Goal: Task Accomplishment & Management: Use online tool/utility

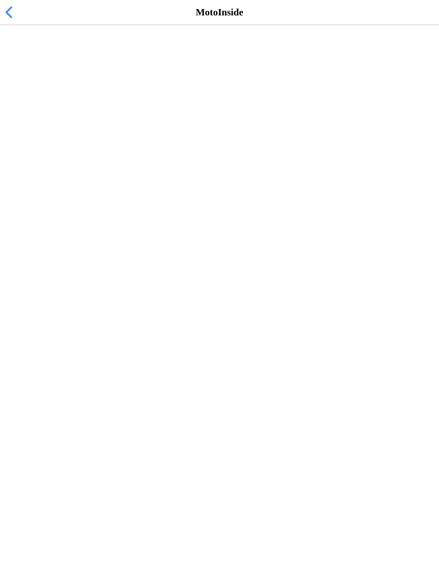
click at [38, 75] on span "[DATE] 15:15" at bounding box center [37, 70] width 56 height 11
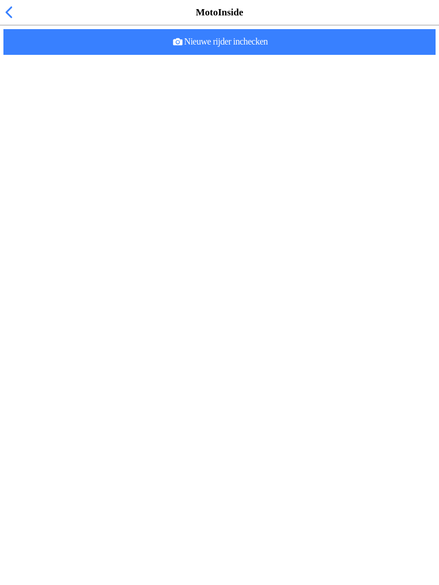
click at [14, 21] on span "button" at bounding box center [8, 12] width 13 height 18
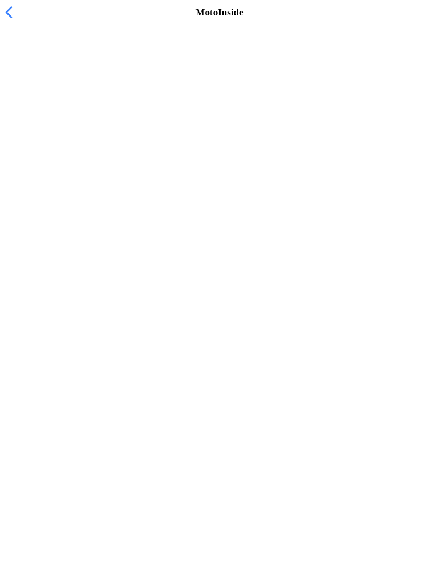
click at [7, 19] on span "button" at bounding box center [8, 12] width 13 height 18
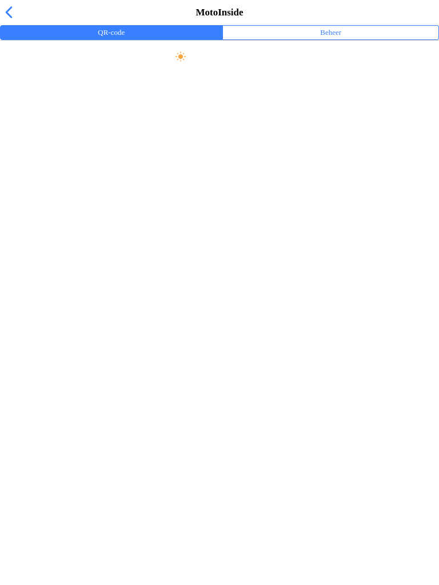
click at [14, 21] on span "button" at bounding box center [8, 12] width 13 height 18
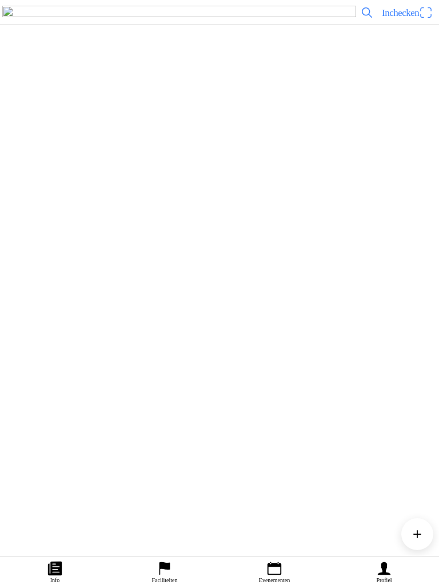
click at [117, 261] on div "[DATE] 15:15 Vrij rijden woensdag 15:15-19:00 MC de Peelrijders - [GEOGRAPHIC_D…" at bounding box center [242, 237] width 384 height 46
click at [407, 18] on span "Inchecken" at bounding box center [400, 12] width 37 height 11
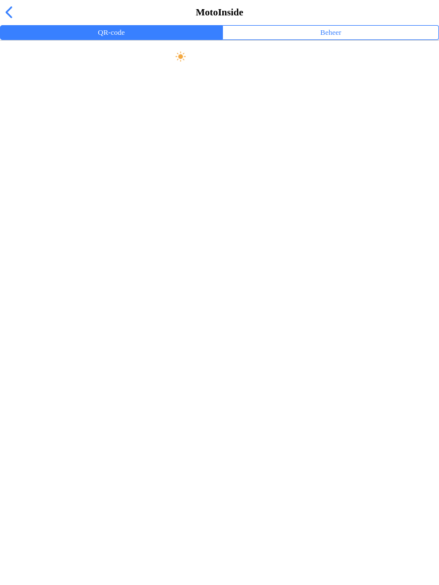
scroll to position [1, 0]
click at [0, 0] on slot "Maak scherm helder" at bounding box center [0, 0] width 0 height 0
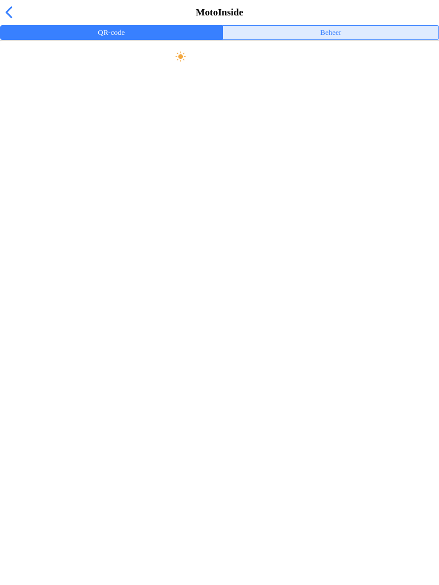
click at [334, 39] on ion-label "Beheer" at bounding box center [330, 32] width 21 height 13
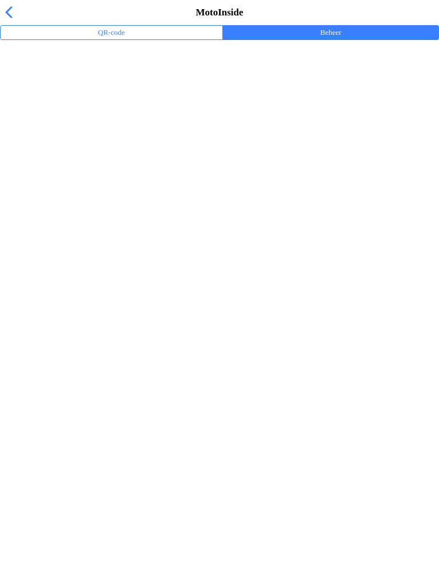
click at [23, 25] on div "MotoInside" at bounding box center [219, 12] width 439 height 25
click at [3, 21] on span "button" at bounding box center [8, 12] width 13 height 18
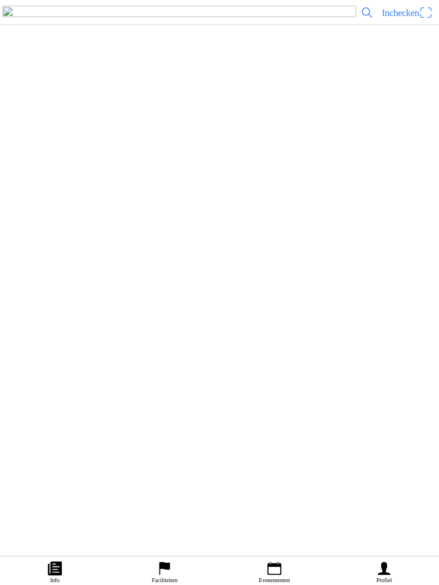
click at [29, 19] on img at bounding box center [179, 13] width 354 height 14
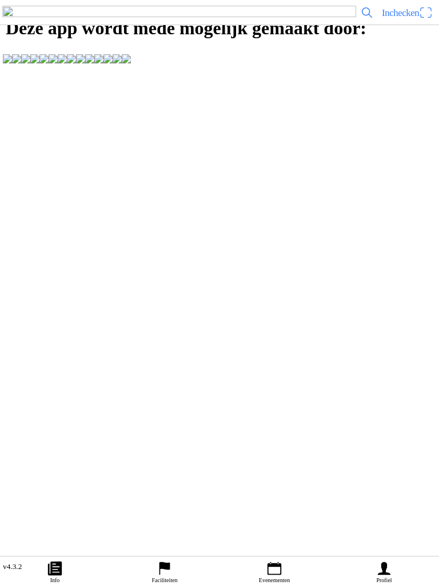
click at [268, 581] on ion-label "Evenementen" at bounding box center [274, 580] width 31 height 6
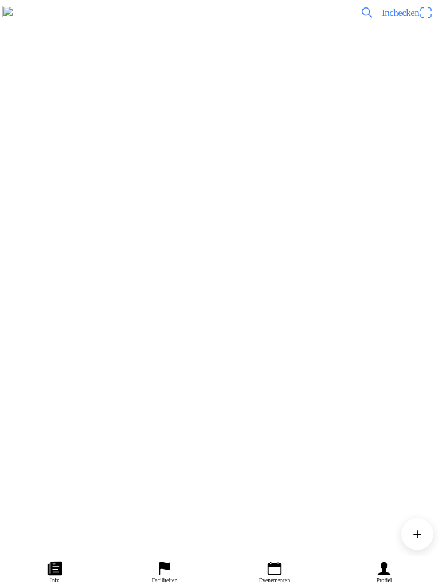
click at [126, 261] on div "[DATE] 15:15 Vrij rijden woensdag 15:15-19:00 MC de Peelrijders - [GEOGRAPHIC_D…" at bounding box center [242, 237] width 384 height 46
click at [270, 579] on ion-label "Evenementen" at bounding box center [274, 580] width 31 height 6
click at [129, 184] on div "[DATE] 15:15 Vrij rijden woensdag 15:15-19:00 MC de Peelrijders - [GEOGRAPHIC_D…" at bounding box center [242, 161] width 384 height 46
click at [117, 293] on span "button" at bounding box center [112, 285] width 10 height 15
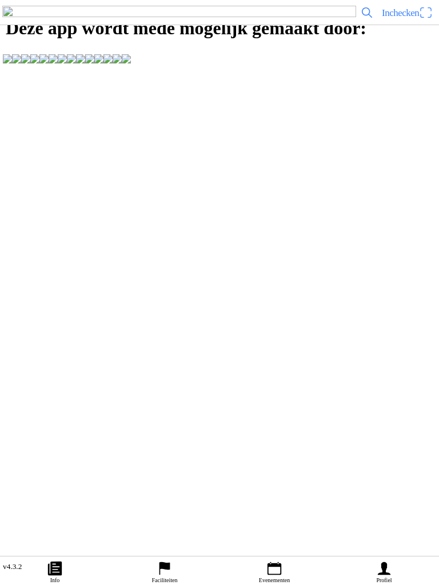
click at [276, 573] on icon "calendar" at bounding box center [274, 568] width 17 height 17
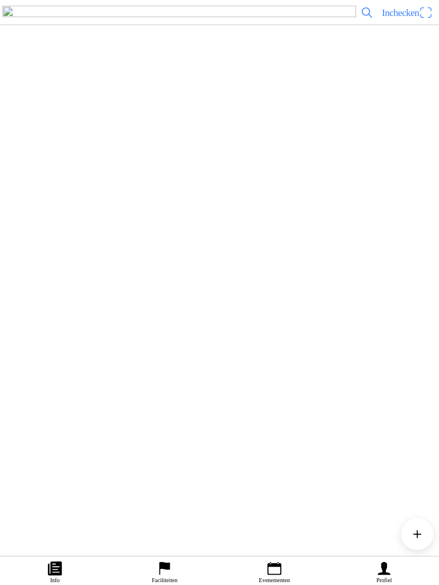
click at [217, 261] on div "[DATE] 15:15 Vrij rijden woensdag 15:15-19:00 MC de Peelrijders - [GEOGRAPHIC_D…" at bounding box center [242, 237] width 384 height 46
click at [384, 18] on span "Inchecken" at bounding box center [400, 12] width 37 height 11
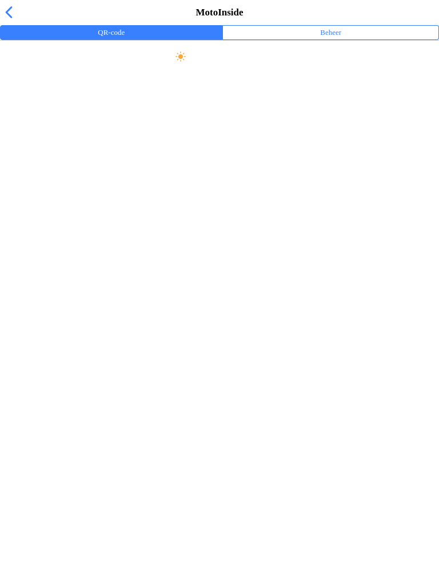
click at [341, 39] on ion-label "Beheer" at bounding box center [330, 32] width 21 height 13
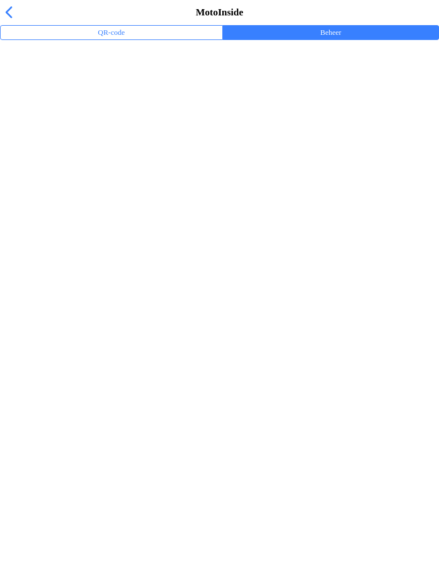
click at [87, 81] on ion-label "Trainingsevenementen" at bounding box center [219, 74] width 421 height 11
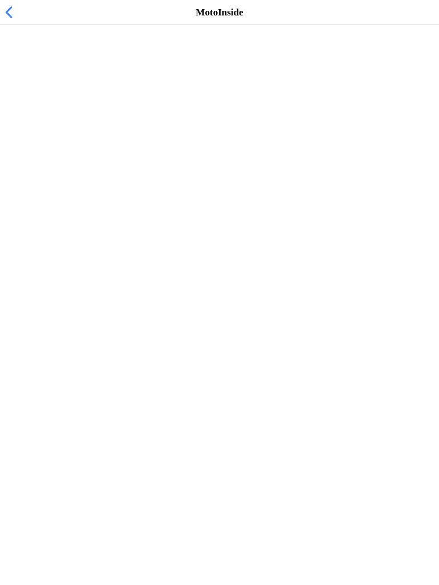
click at [65, 75] on span "[DATE] 15:15" at bounding box center [37, 70] width 56 height 11
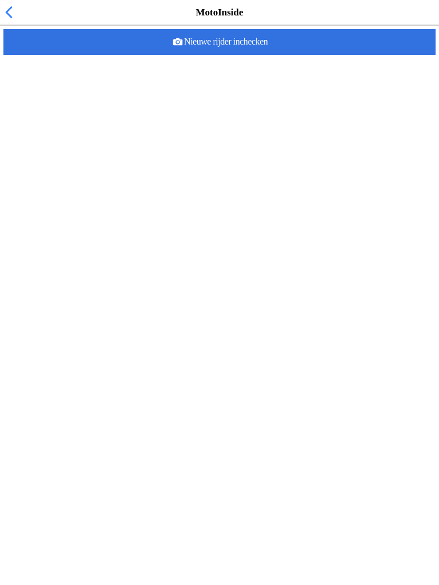
click at [0, 0] on slot "Nieuwe rijder inchecken" at bounding box center [0, 0] width 0 height 0
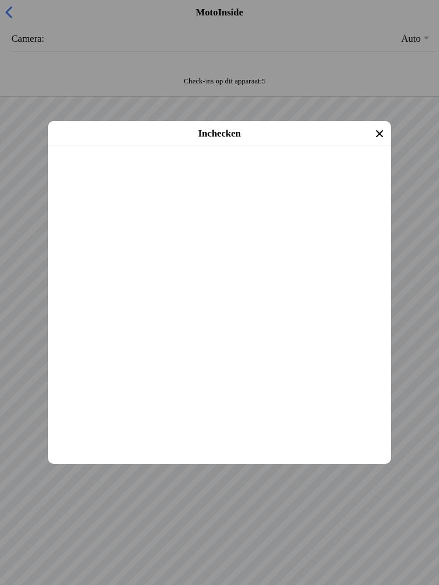
click at [0, 0] on slot "Inchecken" at bounding box center [0, 0] width 0 height 0
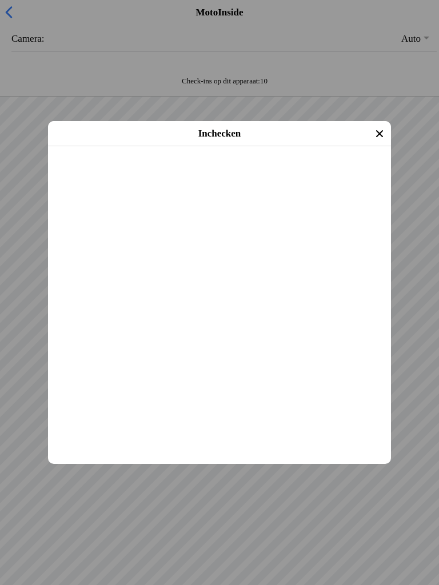
click at [0, 0] on slot "Inchecken" at bounding box center [0, 0] width 0 height 0
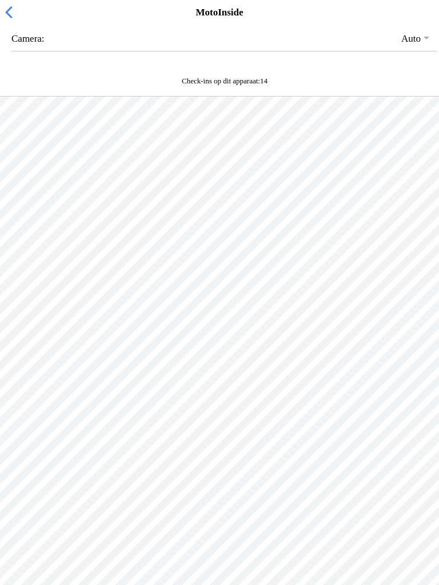
click at [219, 465] on ion-backdrop at bounding box center [219, 292] width 439 height 585
click at [276, 515] on div at bounding box center [219, 389] width 439 height 585
click at [151, 450] on div at bounding box center [219, 389] width 439 height 585
click at [111, 389] on div at bounding box center [219, 389] width 439 height 585
click at [90, 333] on div at bounding box center [219, 389] width 439 height 585
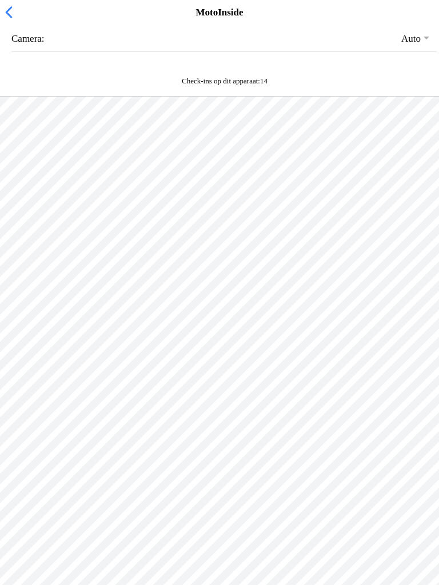
click at [79, 305] on div at bounding box center [219, 389] width 439 height 585
click at [9, 21] on span "button" at bounding box center [8, 12] width 13 height 18
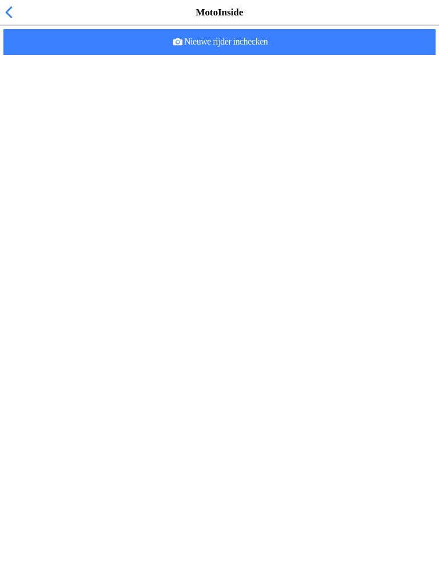
click at [0, 0] on slot "Nieuwe rijder inchecken" at bounding box center [0, 0] width 0 height 0
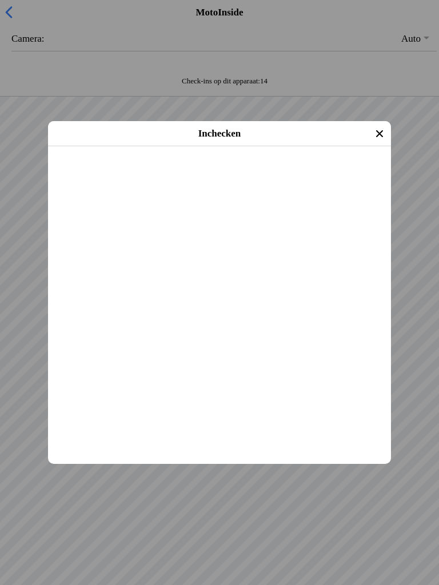
click at [209, 174] on span "Inchecken" at bounding box center [219, 162] width 322 height 26
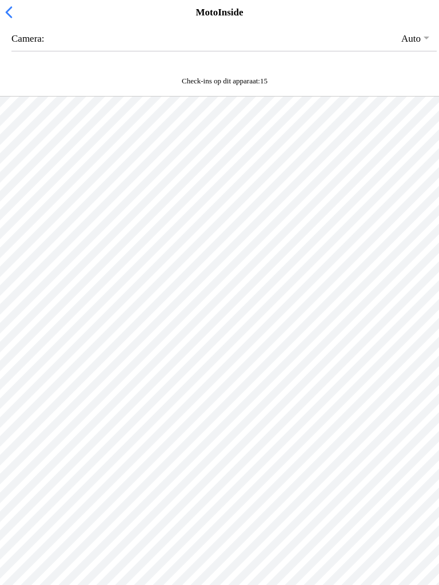
click at [13, 18] on span "button" at bounding box center [8, 12] width 13 height 18
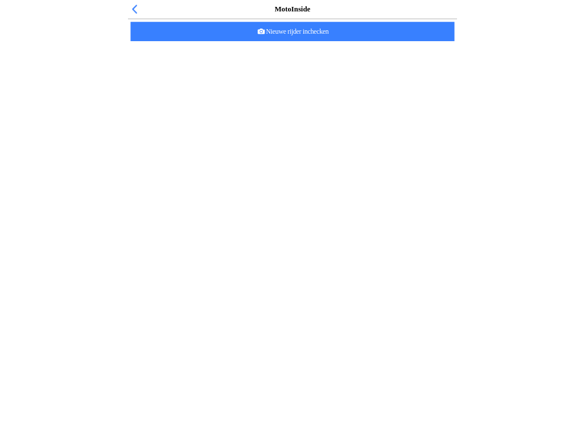
scroll to position [79, 0]
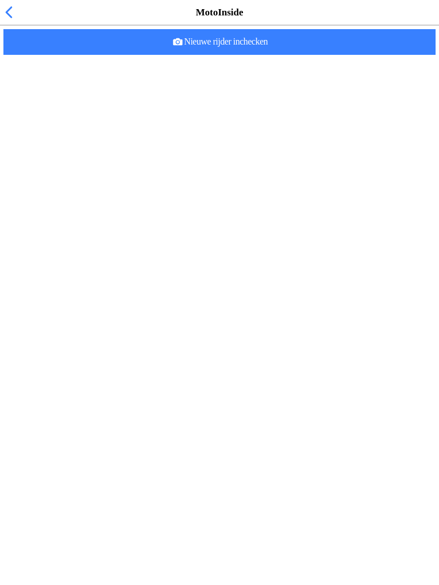
click at [0, 0] on slot "Nieuwe rijder inchecken" at bounding box center [0, 0] width 0 height 0
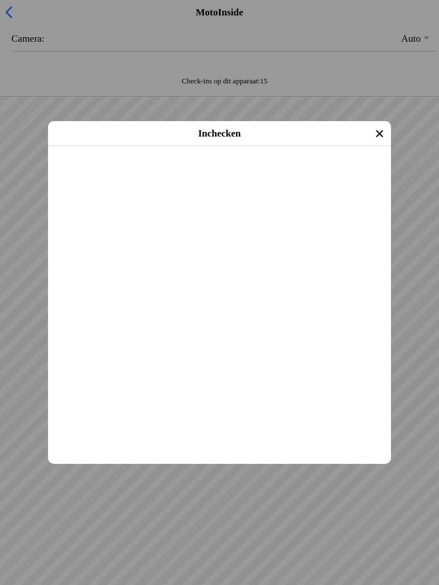
click at [0, 0] on slot "Inchecken" at bounding box center [0, 0] width 0 height 0
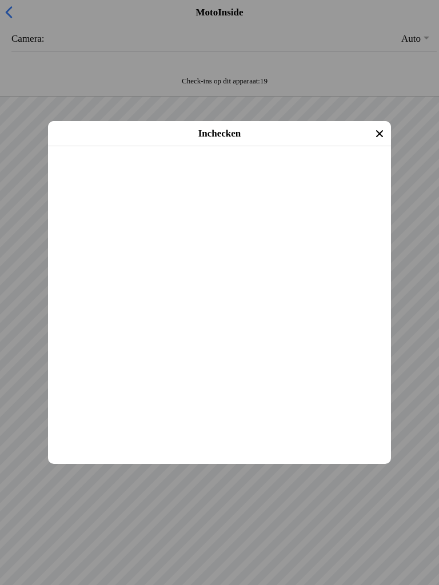
click at [0, 0] on slot "Inchecken" at bounding box center [0, 0] width 0 height 0
